Goal: Information Seeking & Learning: Learn about a topic

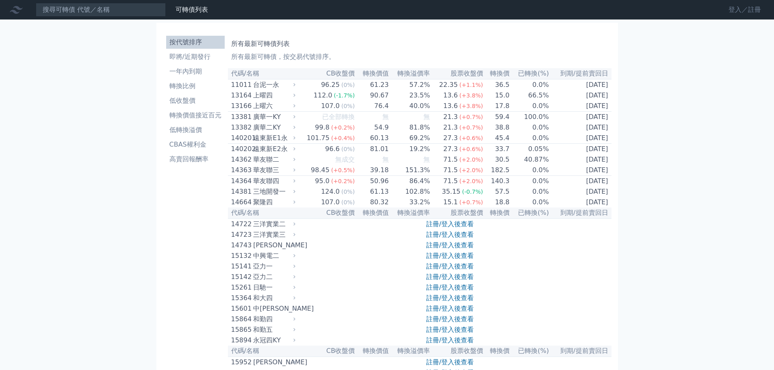
click at [764, 10] on link "登入／註冊" at bounding box center [744, 9] width 45 height 13
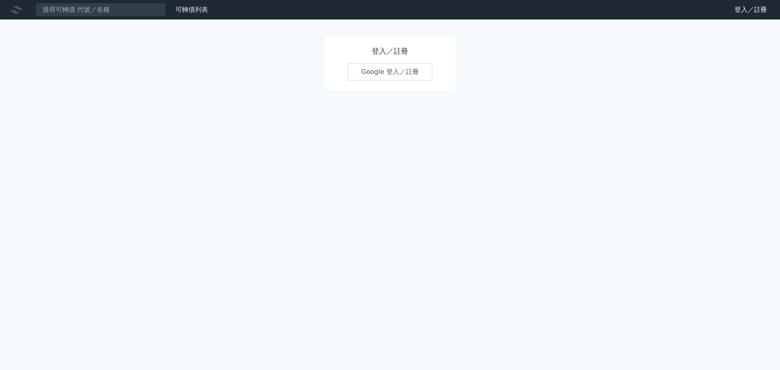
click at [420, 77] on link "Google 登入／註冊" at bounding box center [390, 71] width 84 height 17
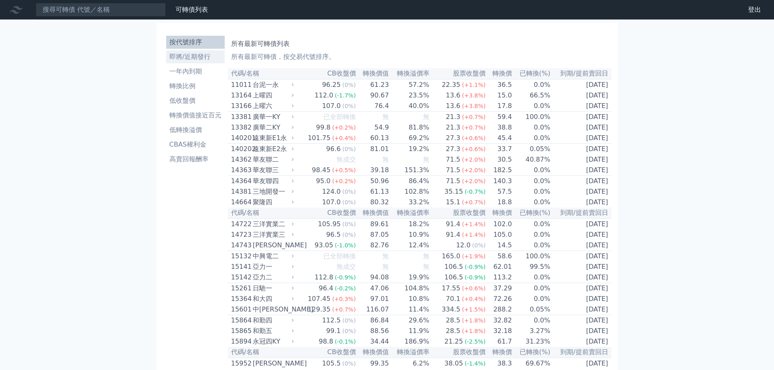
click at [186, 65] on link "一年內到期" at bounding box center [195, 71] width 58 height 13
click at [188, 58] on li "即將/近期發行" at bounding box center [195, 57] width 58 height 10
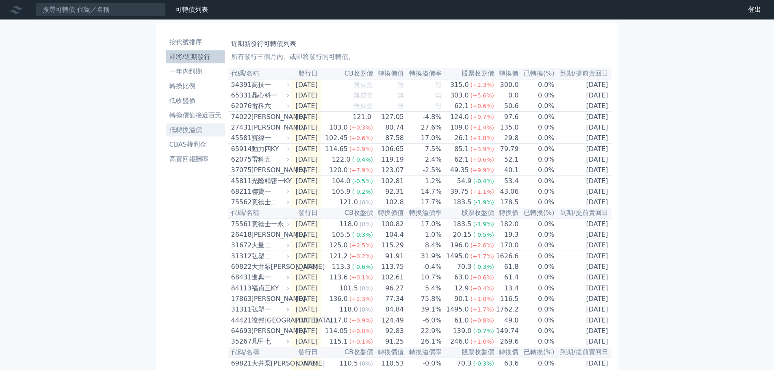
click at [195, 130] on li "低轉換溢價" at bounding box center [195, 130] width 58 height 10
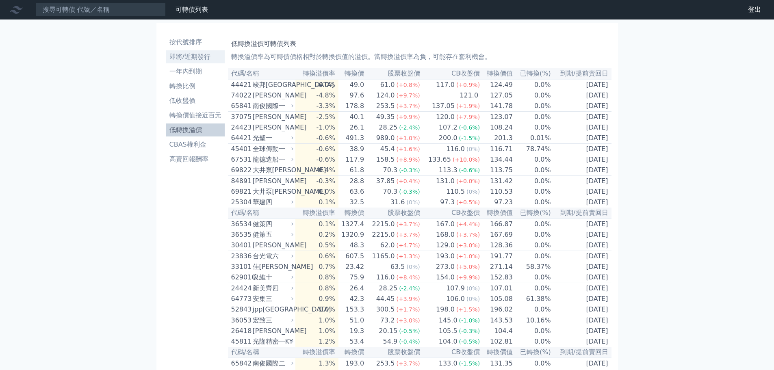
click at [199, 52] on li "即將/近期發行" at bounding box center [195, 57] width 58 height 10
